Goal: Task Accomplishment & Management: Complete application form

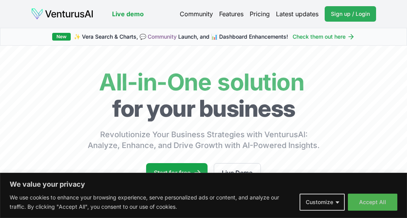
click at [362, 12] on span "Sign up / Login" at bounding box center [350, 14] width 39 height 8
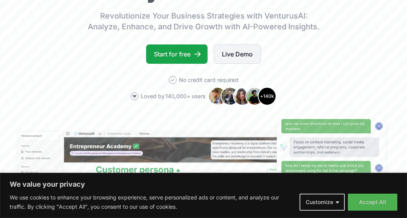
scroll to position [116, 0]
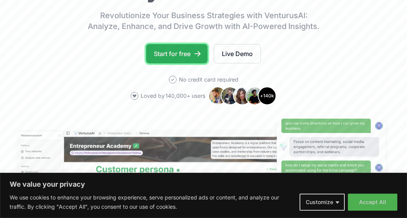
click at [178, 51] on link "Start for free" at bounding box center [176, 53] width 61 height 19
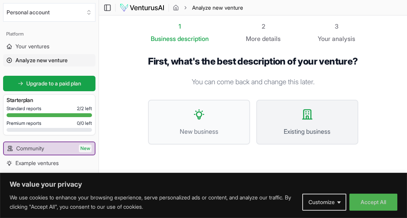
scroll to position [2, 0]
click at [291, 135] on button "Existing business" at bounding box center [307, 121] width 102 height 45
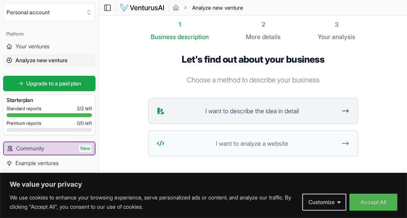
click at [345, 110] on icon at bounding box center [345, 110] width 8 height 9
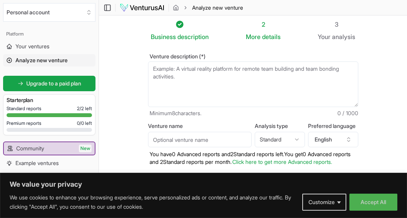
click at [151, 68] on textarea "Venture description (*)" at bounding box center [253, 84] width 210 height 46
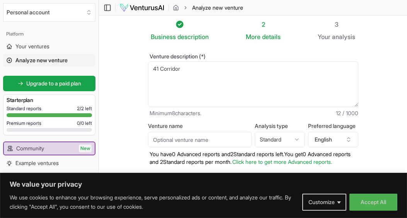
type textarea "41 Corridor"
